Goal: Obtain resource: Obtain resource

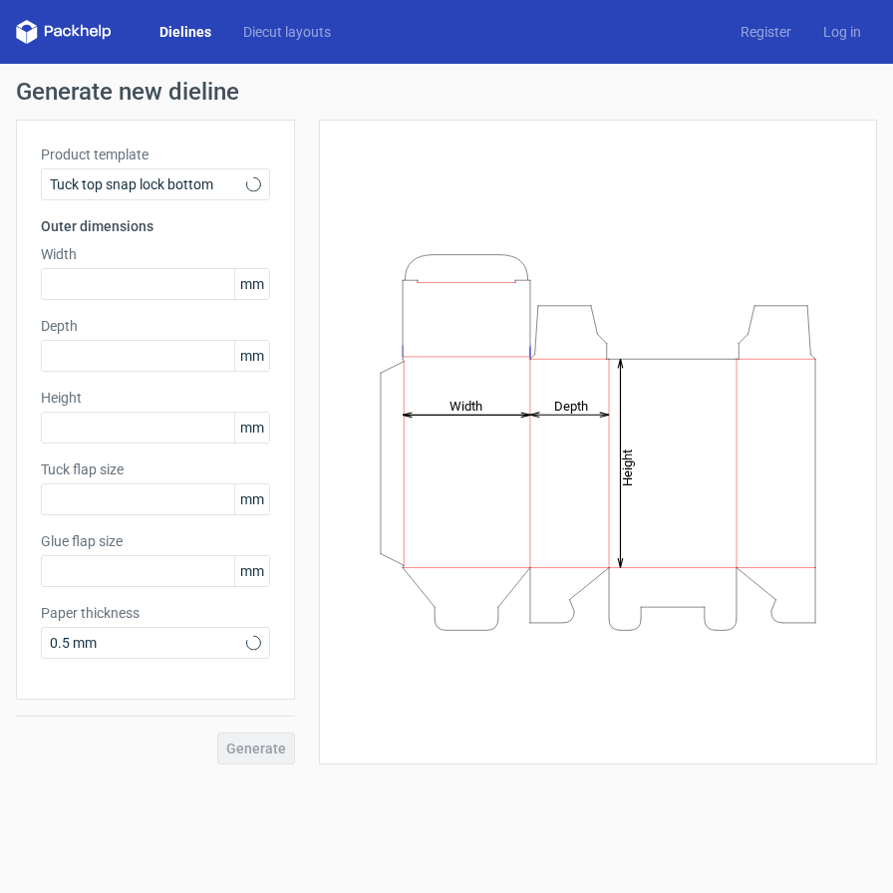
type input "15"
type input "10"
click at [188, 32] on link "Dielines" at bounding box center [186, 32] width 84 height 20
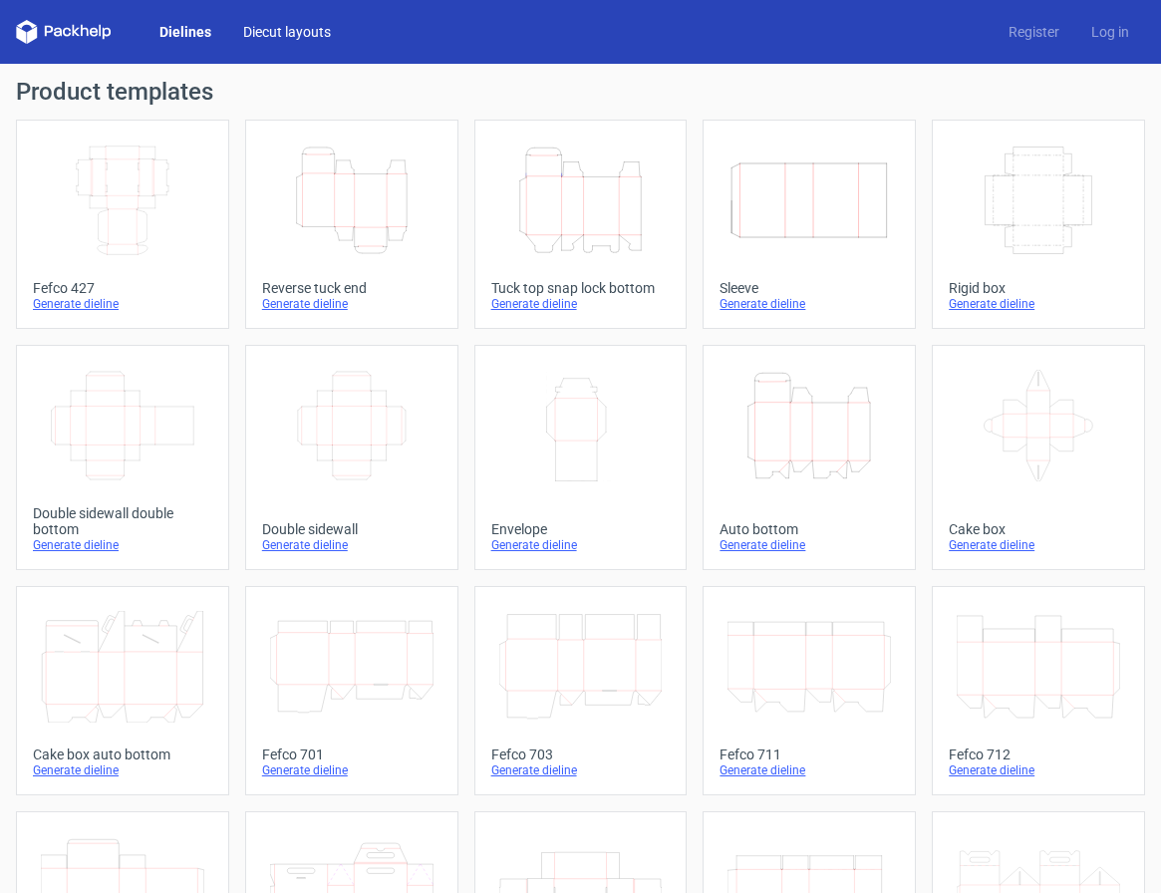
click at [273, 36] on link "Diecut layouts" at bounding box center [287, 32] width 120 height 20
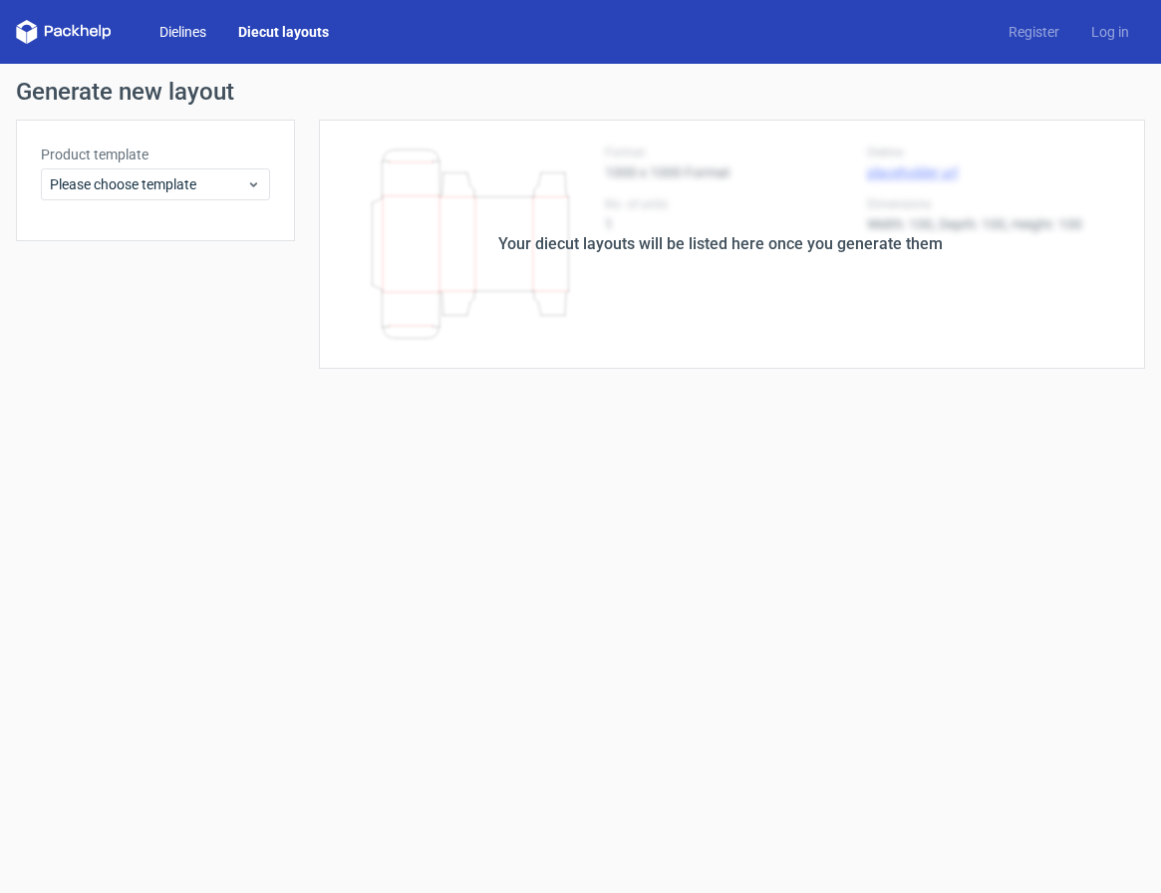
click at [165, 38] on link "Dielines" at bounding box center [183, 32] width 79 height 20
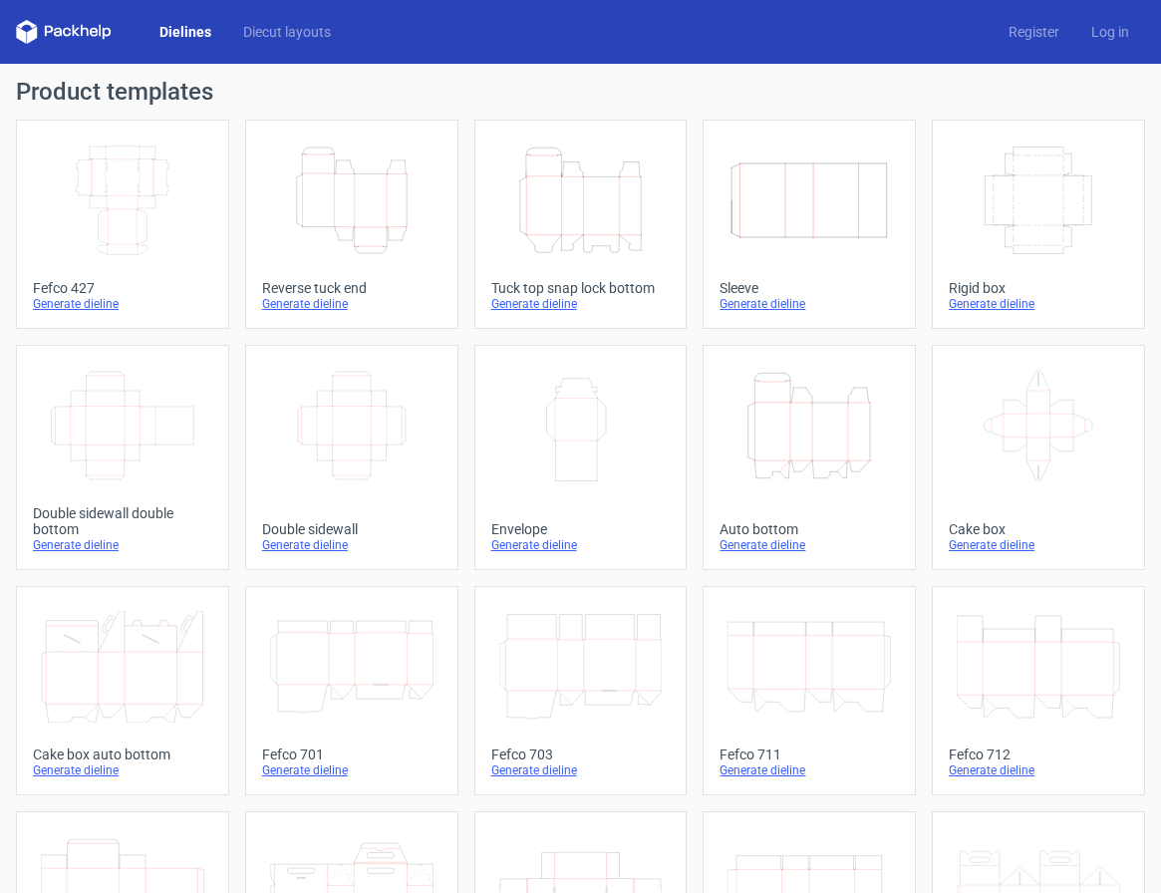
click at [332, 166] on icon "Height Depth Width" at bounding box center [351, 201] width 163 height 112
